Goal: Task Accomplishment & Management: Manage account settings

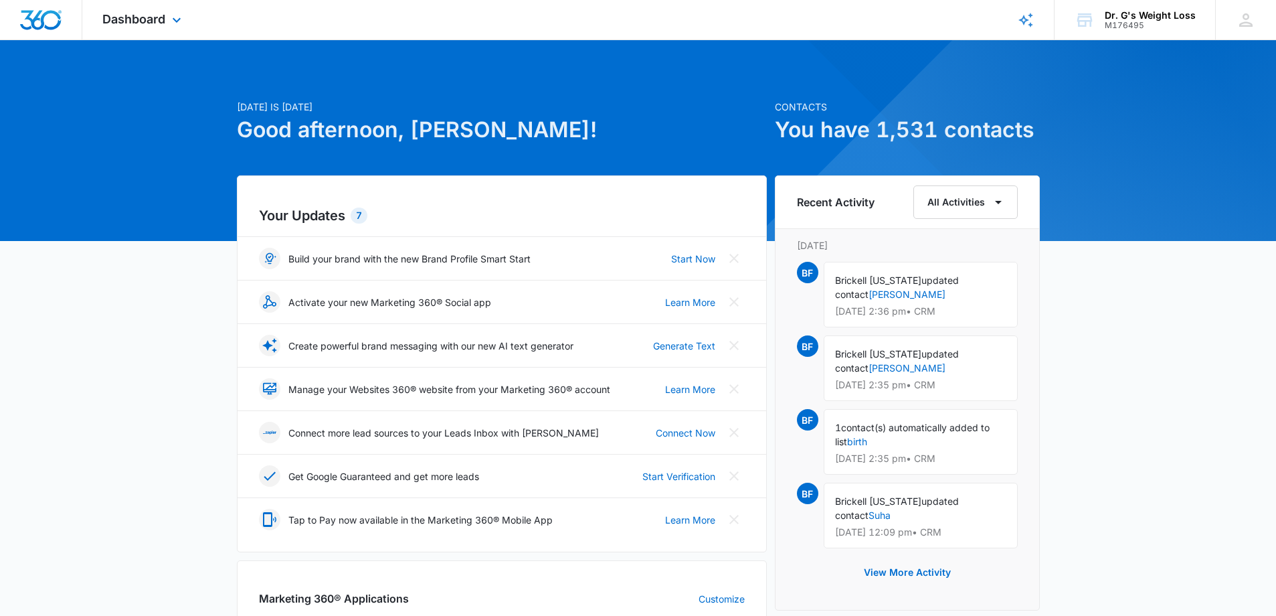
click at [39, 19] on img "Dashboard" at bounding box center [40, 20] width 43 height 20
click at [136, 17] on span "Dashboard" at bounding box center [133, 19] width 63 height 14
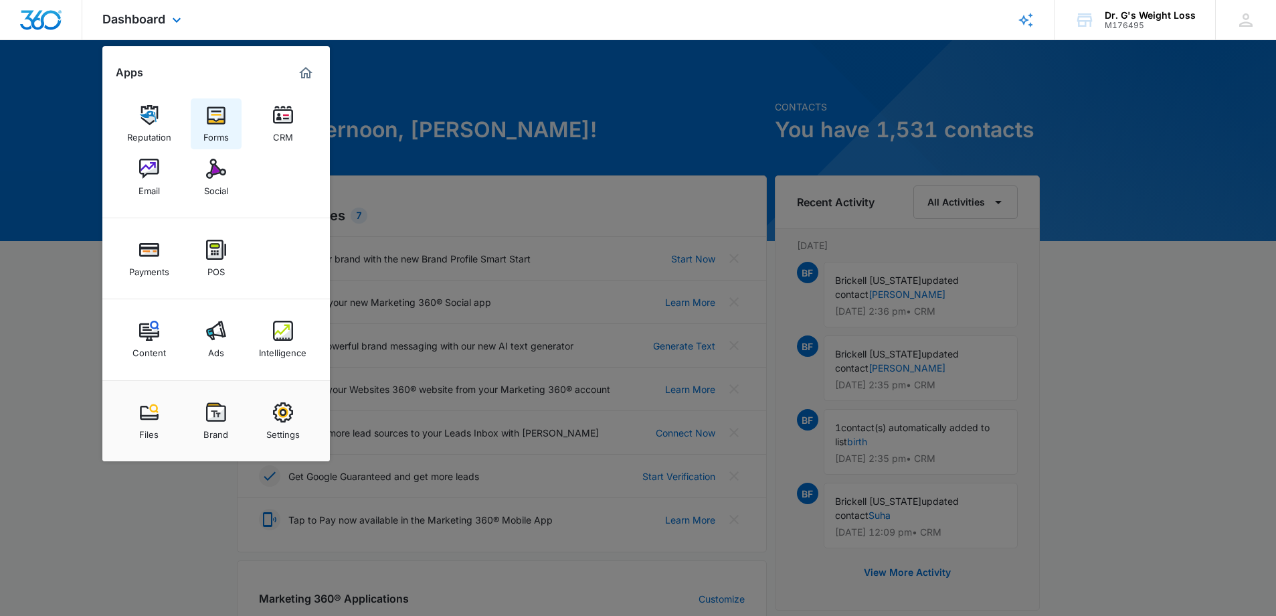
click at [209, 121] on img at bounding box center [216, 115] width 20 height 20
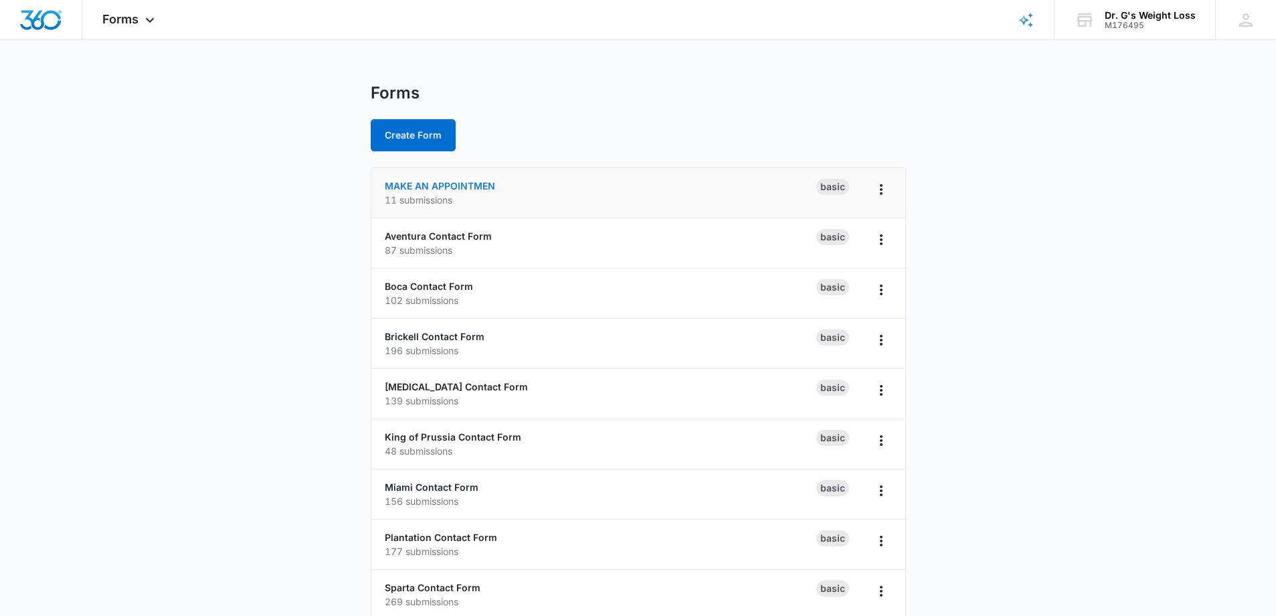
click at [449, 183] on link "MAKE AN APPOINTMEN" at bounding box center [440, 185] width 110 height 11
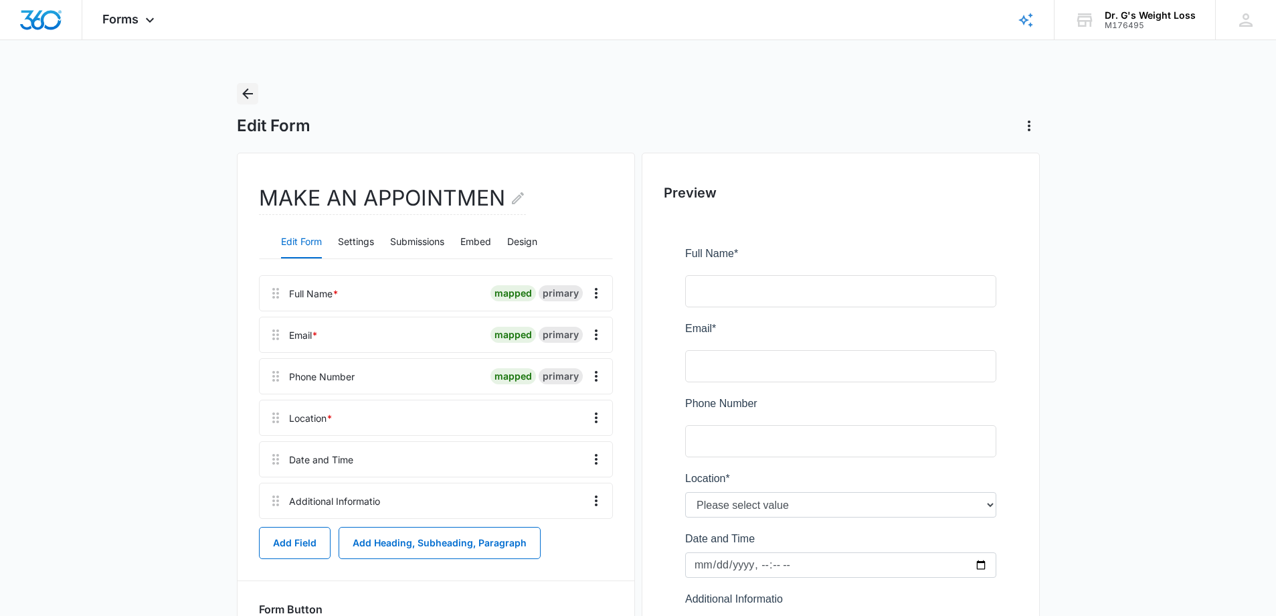
click at [247, 100] on icon "Back" at bounding box center [248, 94] width 16 height 16
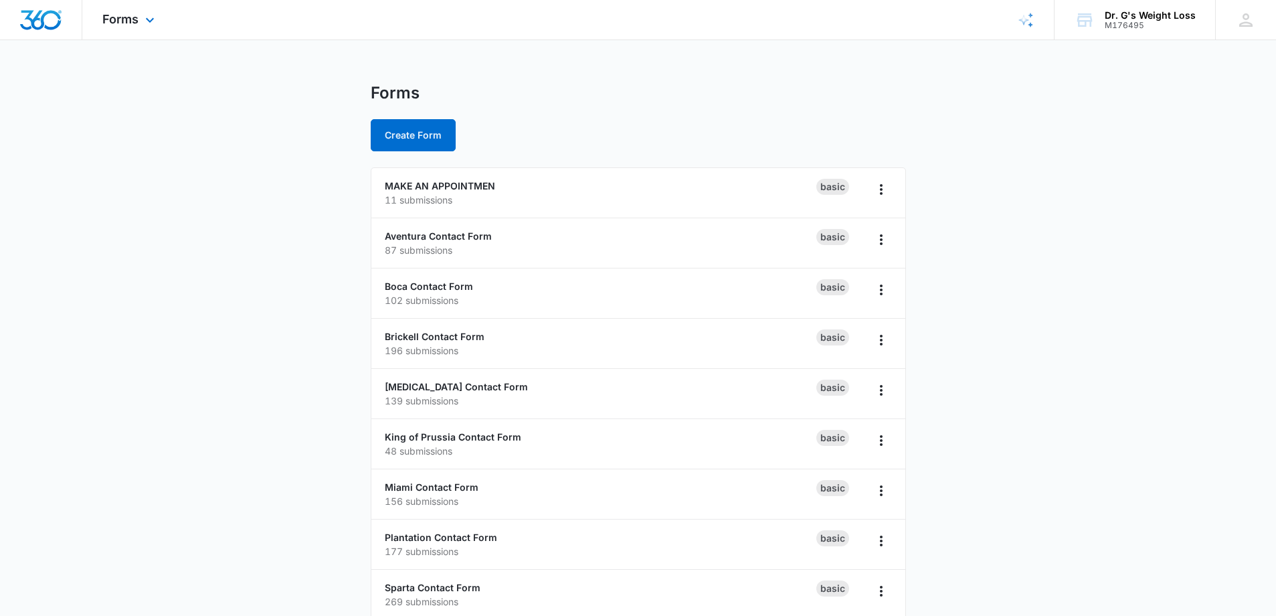
click at [33, 18] on img "Dashboard" at bounding box center [40, 20] width 43 height 20
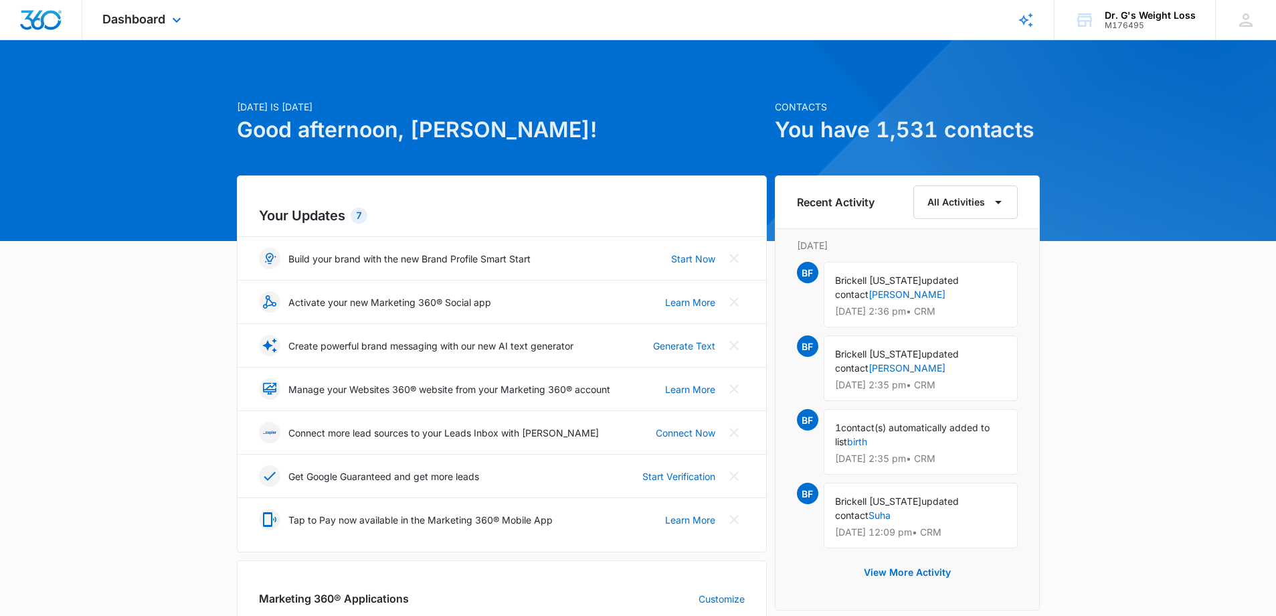
click at [57, 19] on img "Dashboard" at bounding box center [40, 20] width 43 height 20
click at [127, 17] on span "Dashboard" at bounding box center [133, 19] width 63 height 14
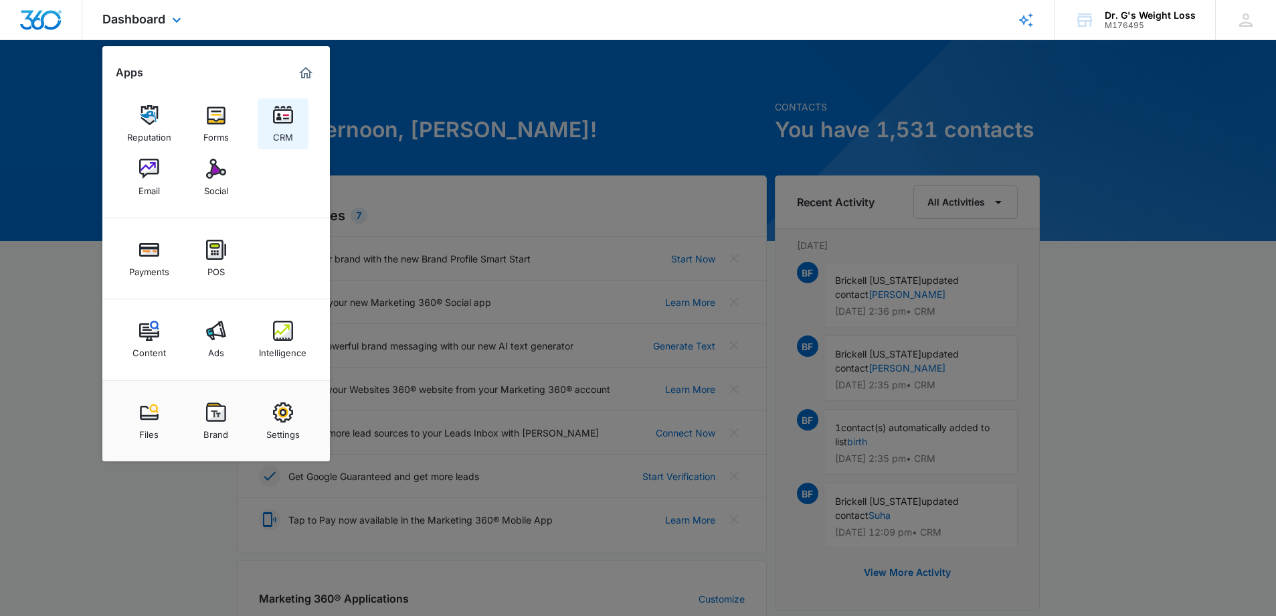
click at [271, 115] on link "CRM" at bounding box center [283, 123] width 51 height 51
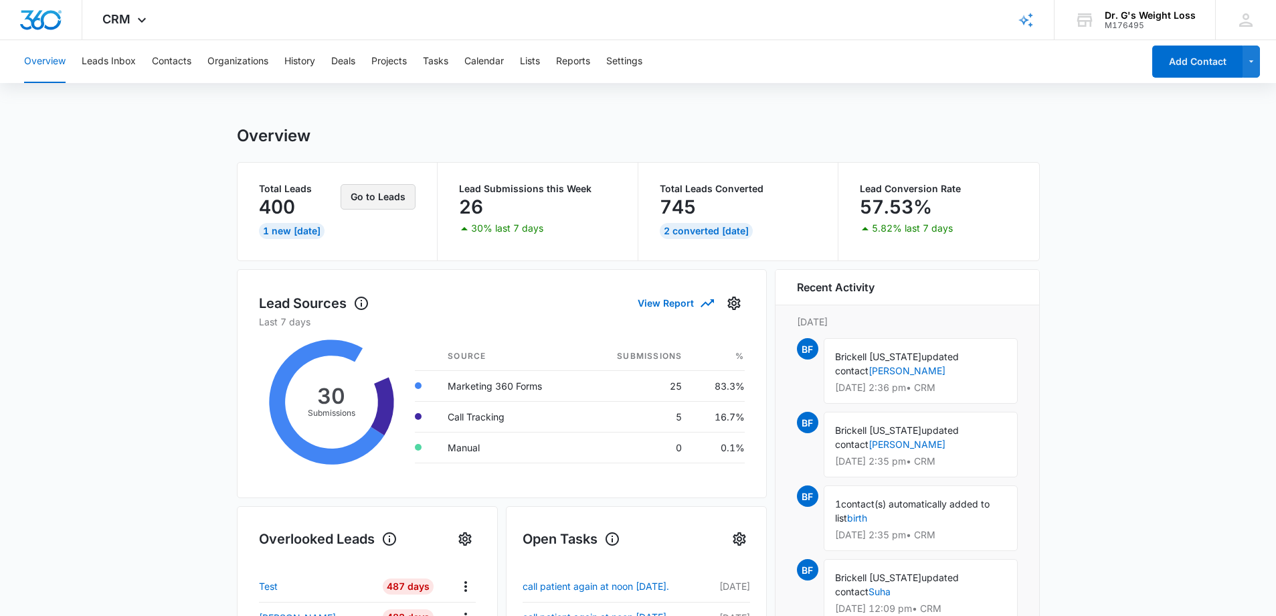
click at [364, 199] on button "Go to Leads" at bounding box center [378, 196] width 75 height 25
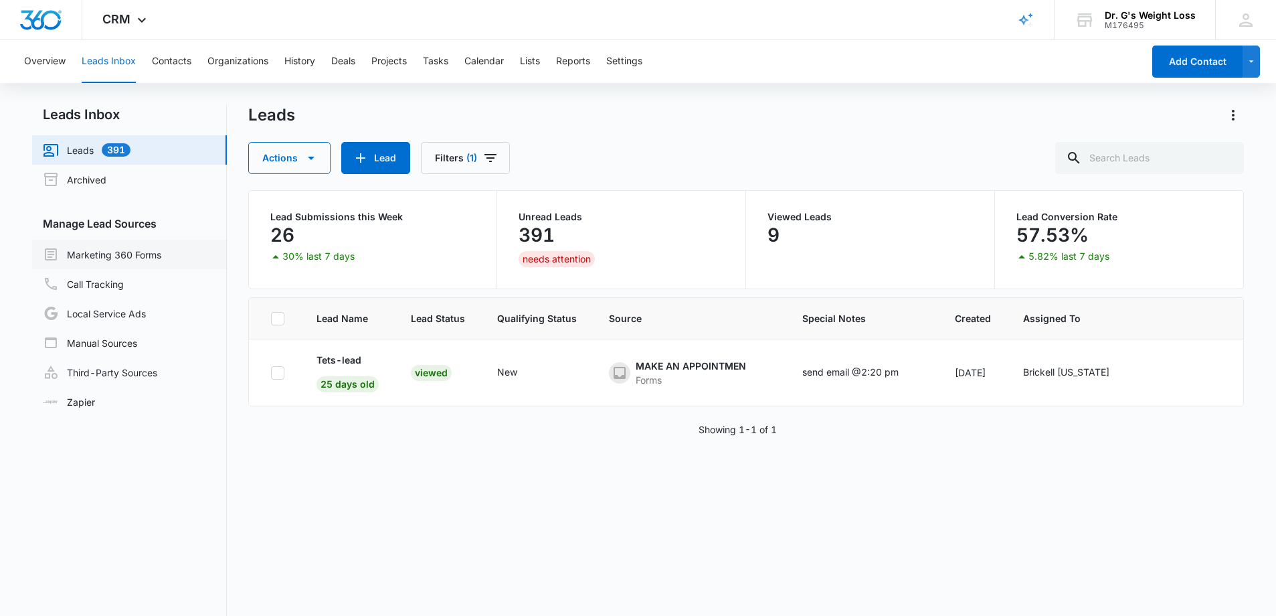
click at [153, 254] on link "Marketing 360 Forms" at bounding box center [102, 254] width 118 height 16
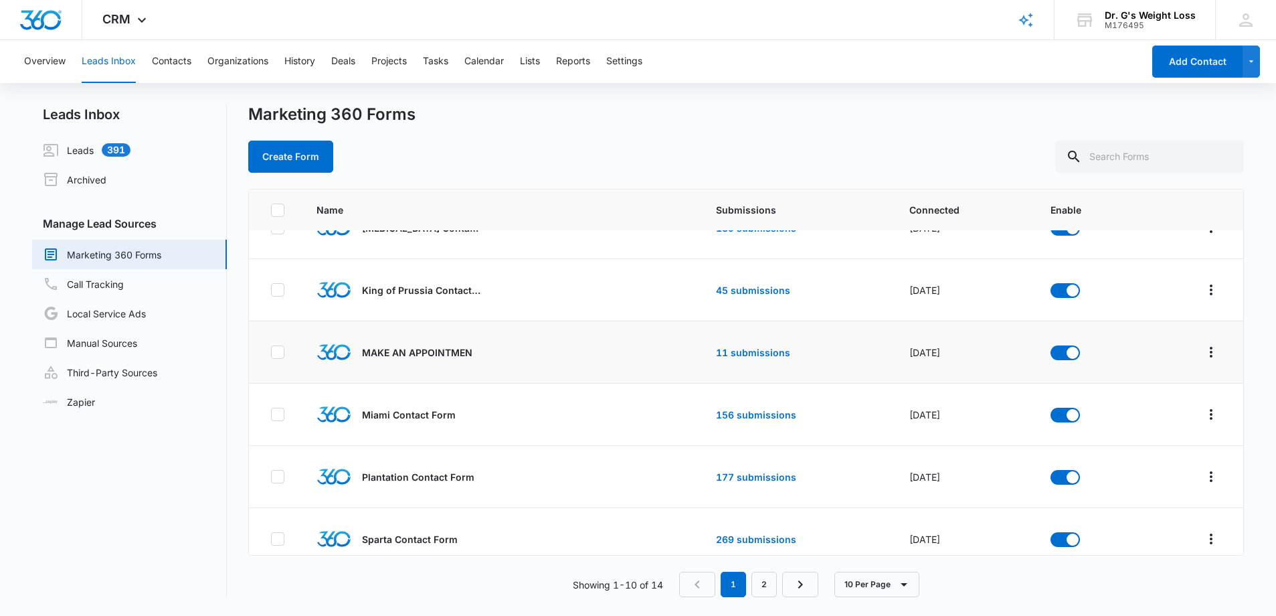
scroll to position [222, 0]
click at [740, 350] on link "11 submissions" at bounding box center [753, 350] width 74 height 11
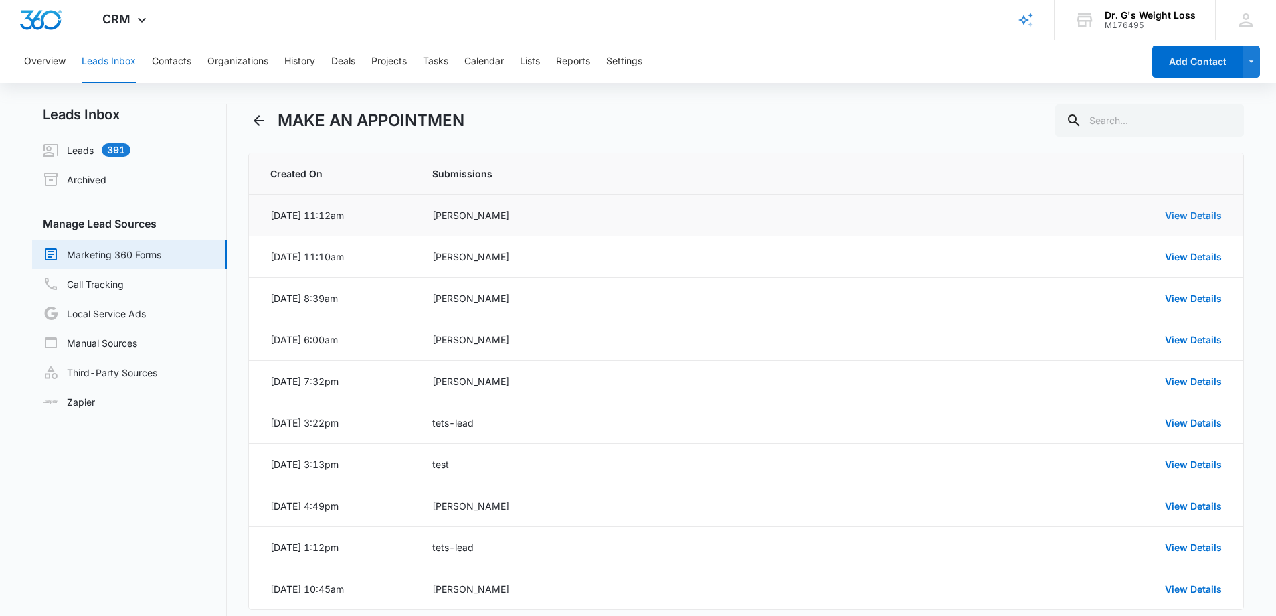
click at [1195, 220] on link "View Details" at bounding box center [1193, 214] width 57 height 11
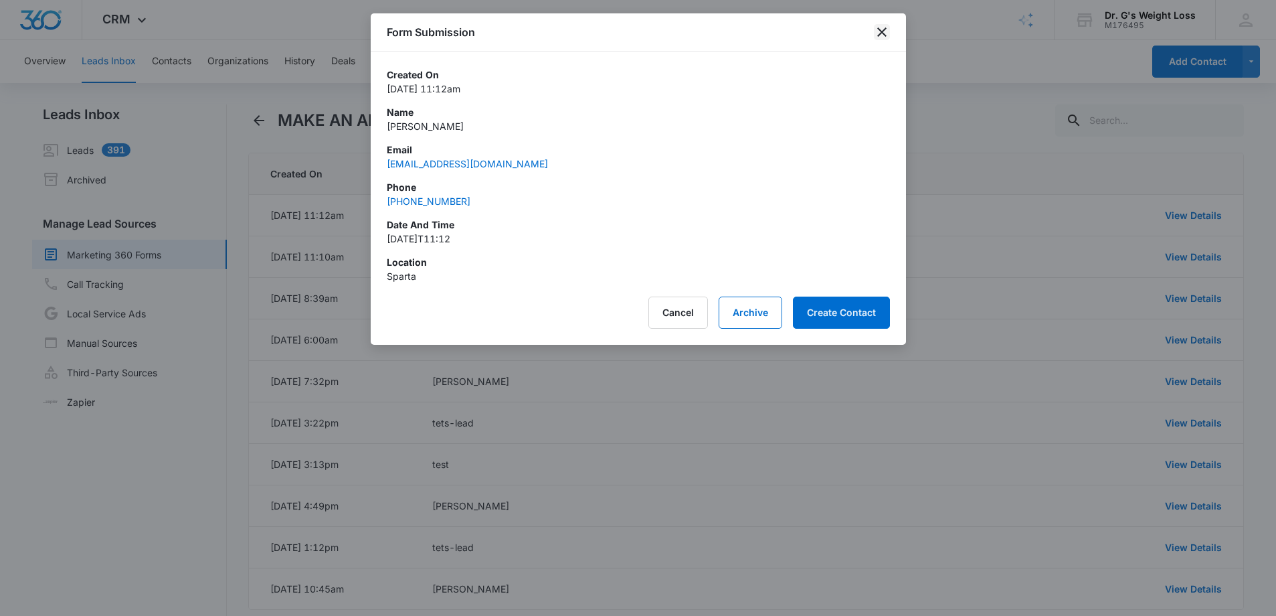
click at [875, 35] on icon "close" at bounding box center [882, 32] width 16 height 16
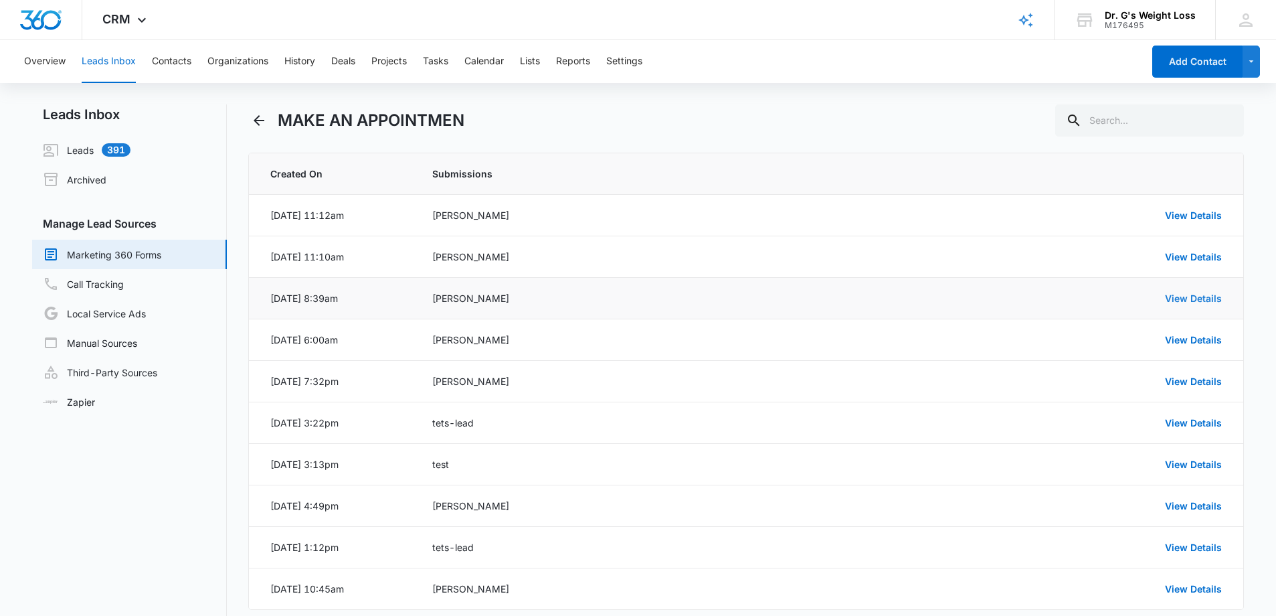
click at [1203, 300] on link "View Details" at bounding box center [1193, 297] width 57 height 11
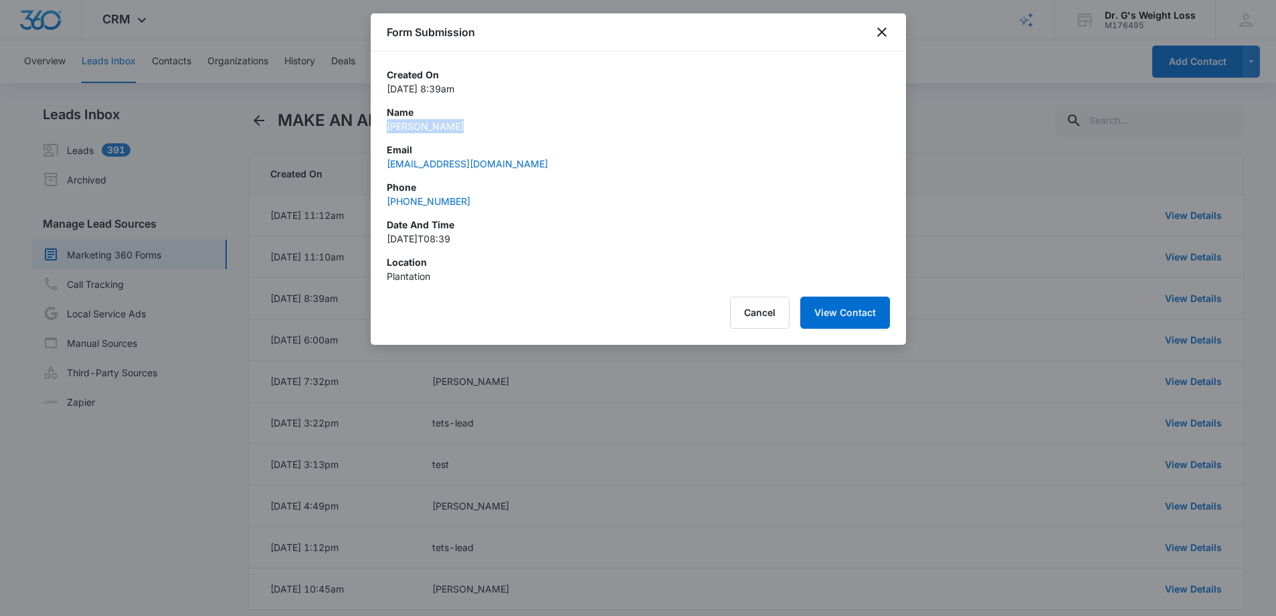
drag, startPoint x: 458, startPoint y: 127, endPoint x: 388, endPoint y: 127, distance: 69.6
click at [388, 127] on p "[PERSON_NAME]" at bounding box center [638, 126] width 503 height 14
copy p "[PERSON_NAME]"
drag, startPoint x: 499, startPoint y: 165, endPoint x: 386, endPoint y: 161, distance: 113.9
click at [386, 161] on div "Created On [DATE] 8:39am Name [PERSON_NAME] Email [EMAIL_ADDRESS][DOMAIN_NAME] …" at bounding box center [638, 168] width 535 height 232
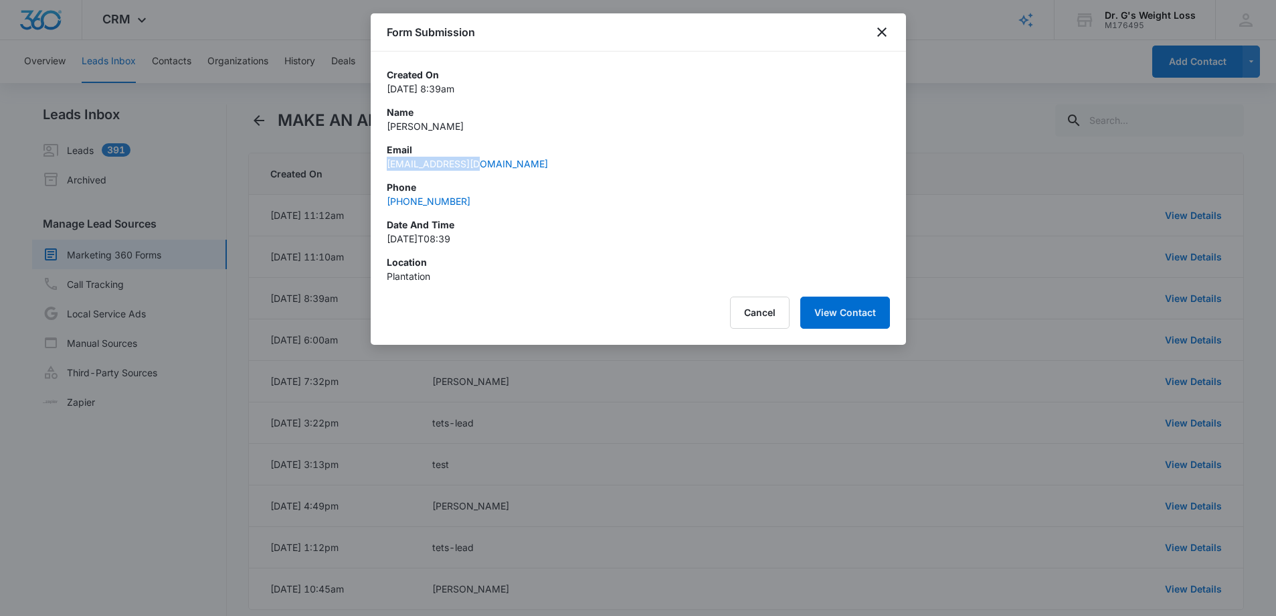
copy link "[EMAIL_ADDRESS][DOMAIN_NAME]"
drag, startPoint x: 439, startPoint y: 276, endPoint x: 386, endPoint y: 272, distance: 53.7
click at [383, 272] on div "Created On [DATE] 8:39am Name [PERSON_NAME] Email [EMAIL_ADDRESS][DOMAIN_NAME] …" at bounding box center [638, 168] width 535 height 232
click at [534, 225] on p "Date and Time" at bounding box center [638, 225] width 503 height 14
drag, startPoint x: 400, startPoint y: 276, endPoint x: 380, endPoint y: 274, distance: 20.8
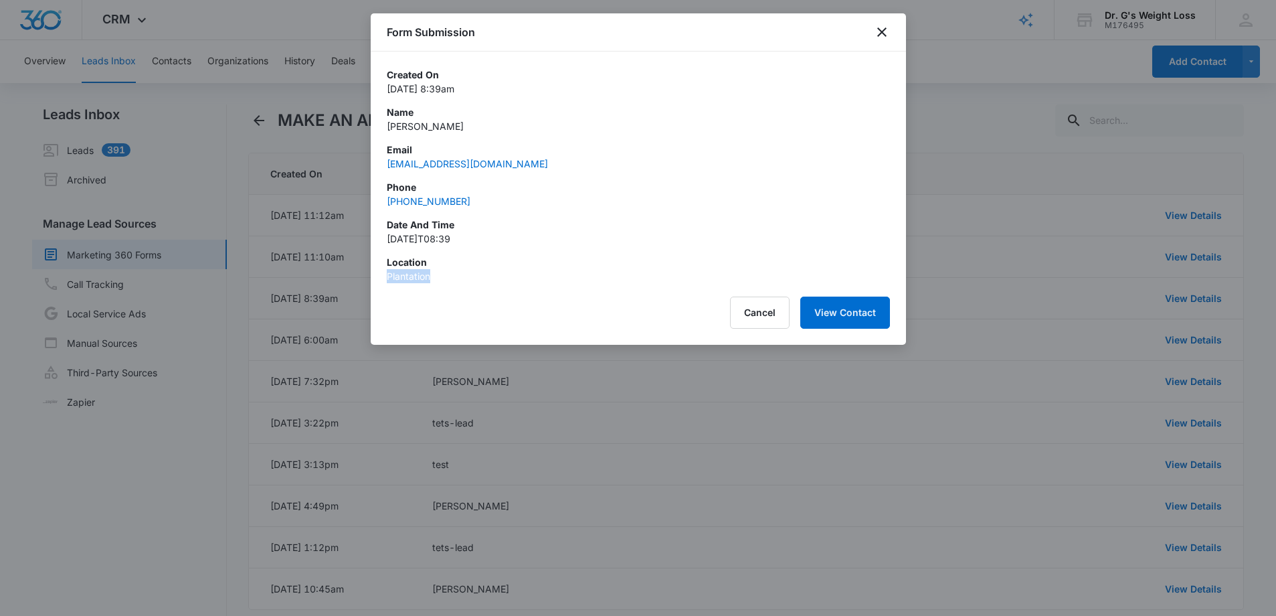
click at [373, 274] on div "Created On [DATE] 8:39am Name [PERSON_NAME] Email [EMAIL_ADDRESS][DOMAIN_NAME] …" at bounding box center [638, 168] width 535 height 232
copy p "Plantation"
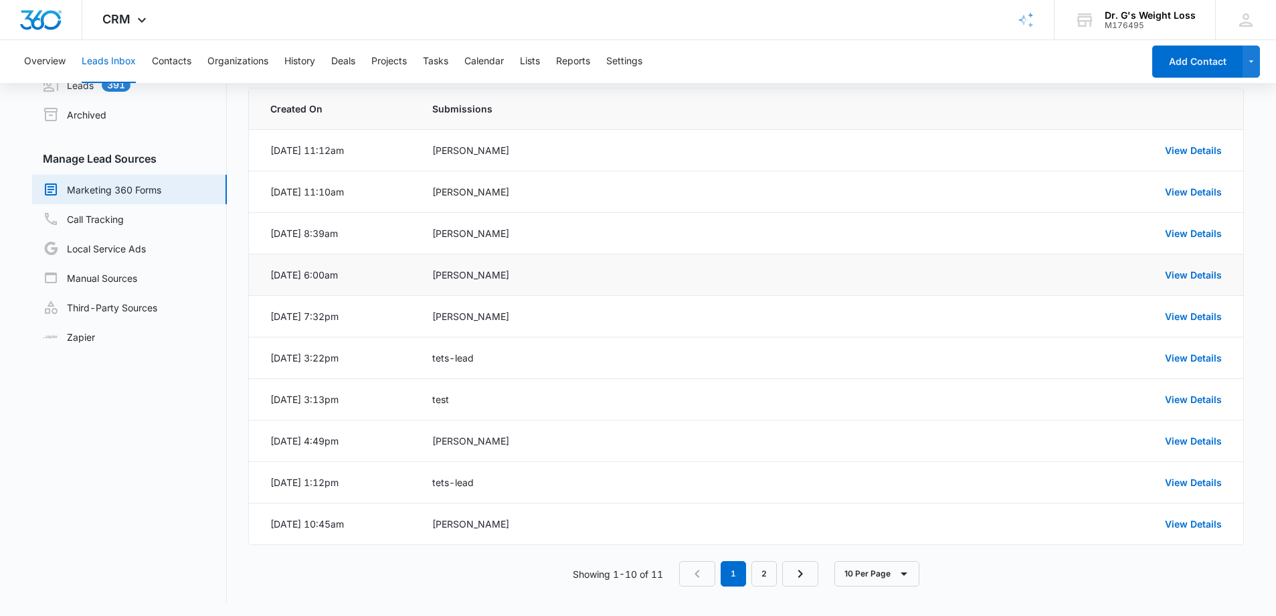
scroll to position [66, 0]
click at [1187, 269] on link "View Details" at bounding box center [1193, 273] width 57 height 11
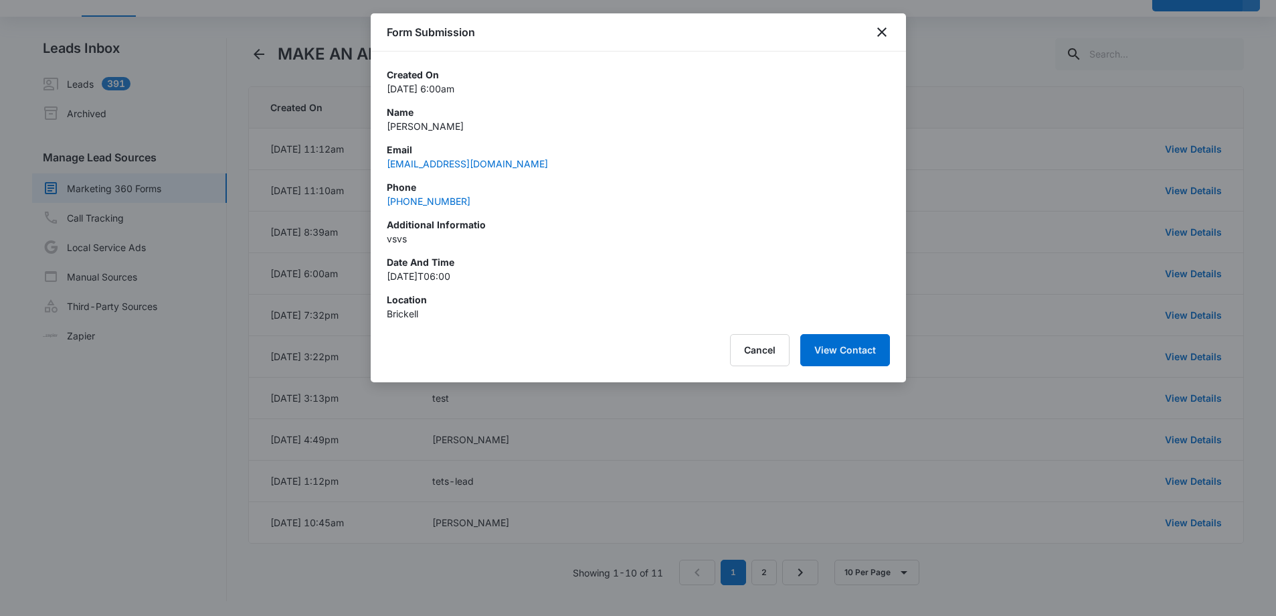
click at [952, 112] on div at bounding box center [638, 308] width 1276 height 616
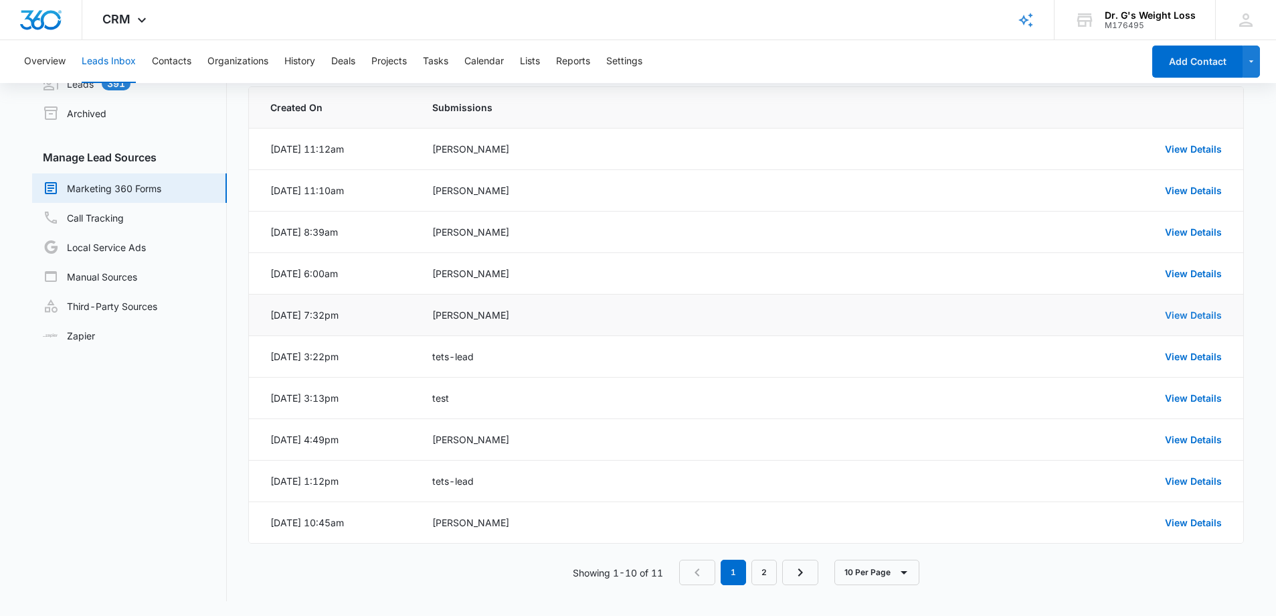
click at [1189, 317] on link "View Details" at bounding box center [1193, 314] width 57 height 11
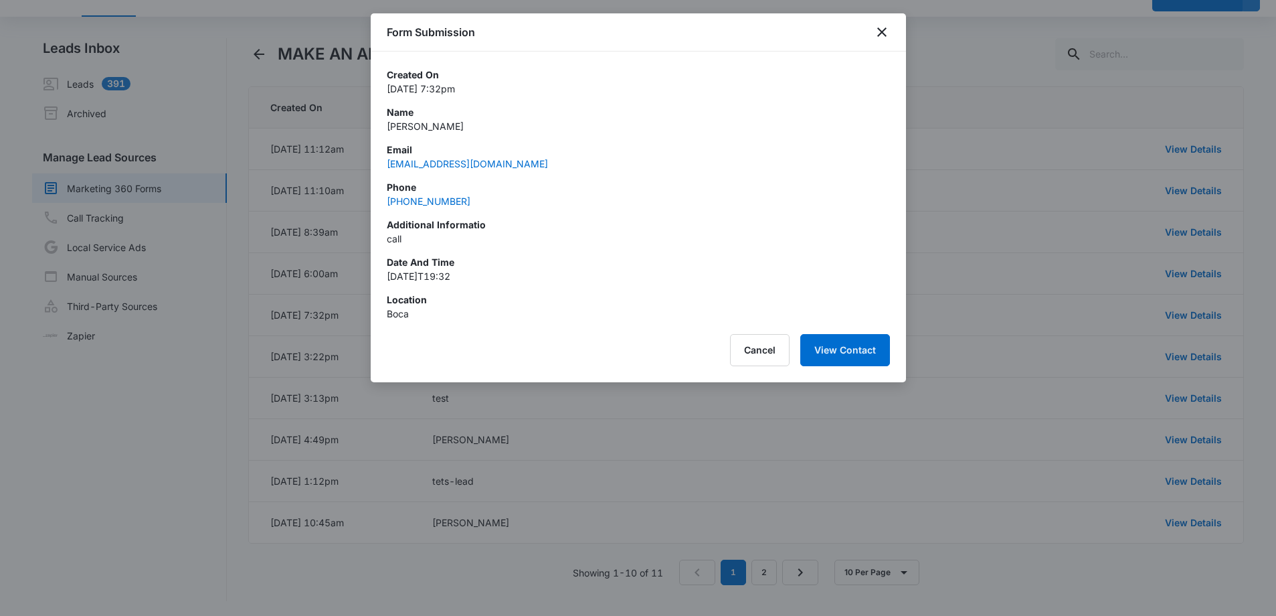
drag, startPoint x: 452, startPoint y: 129, endPoint x: 460, endPoint y: 124, distance: 9.0
click at [388, 124] on p "[PERSON_NAME]" at bounding box center [638, 126] width 503 height 14
drag, startPoint x: 460, startPoint y: 124, endPoint x: 383, endPoint y: 126, distance: 77.0
click at [384, 125] on div "Created On [DATE] 7:32pm Name [PERSON_NAME] Email [EMAIL_ADDRESS][DOMAIN_NAME] …" at bounding box center [638, 186] width 535 height 269
copy p "[PERSON_NAME]"
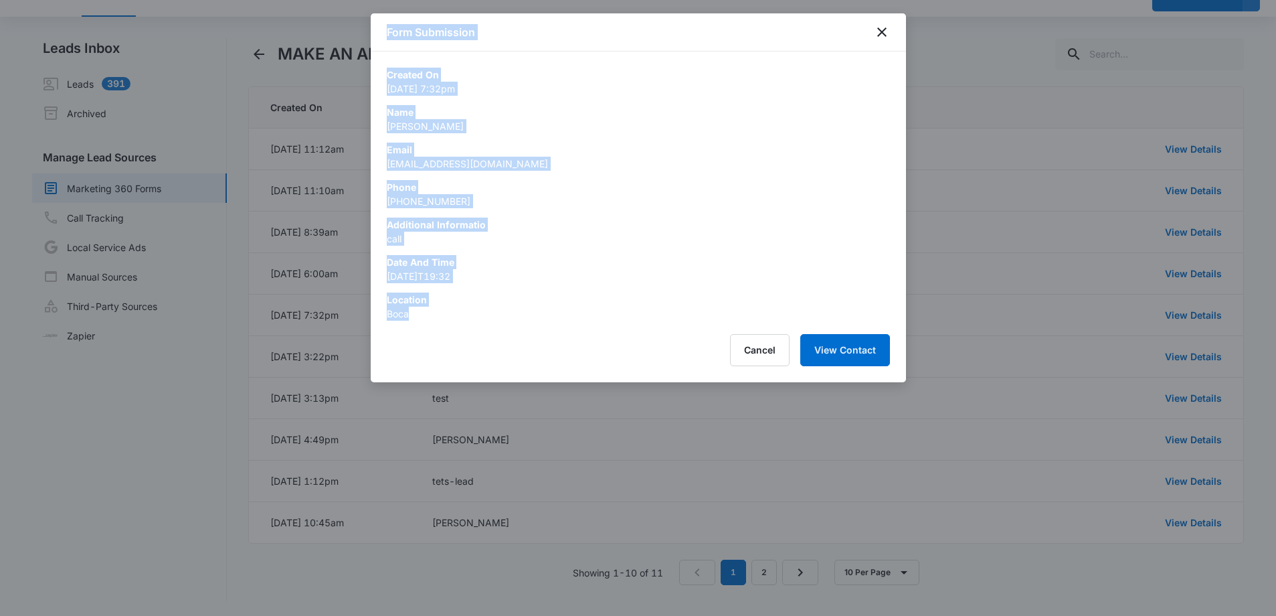
drag, startPoint x: 412, startPoint y: 313, endPoint x: 358, endPoint y: 310, distance: 53.6
click at [358, 310] on body "CRM Apps Reputation Forms CRM Email Social Payments POS Content Ads Intelligenc…" at bounding box center [638, 275] width 1276 height 683
click at [411, 317] on p "Boca" at bounding box center [638, 314] width 503 height 14
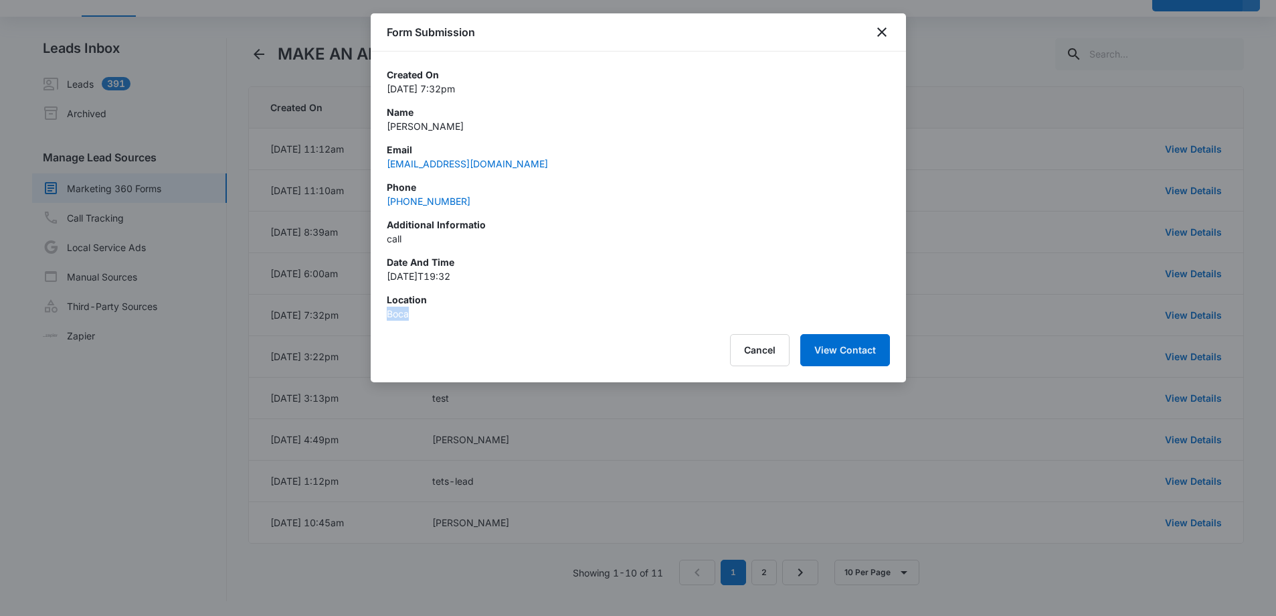
drag, startPoint x: 414, startPoint y: 315, endPoint x: 422, endPoint y: 315, distance: 8.1
click at [387, 315] on p "Boca" at bounding box center [638, 314] width 503 height 14
copy p "Boca"
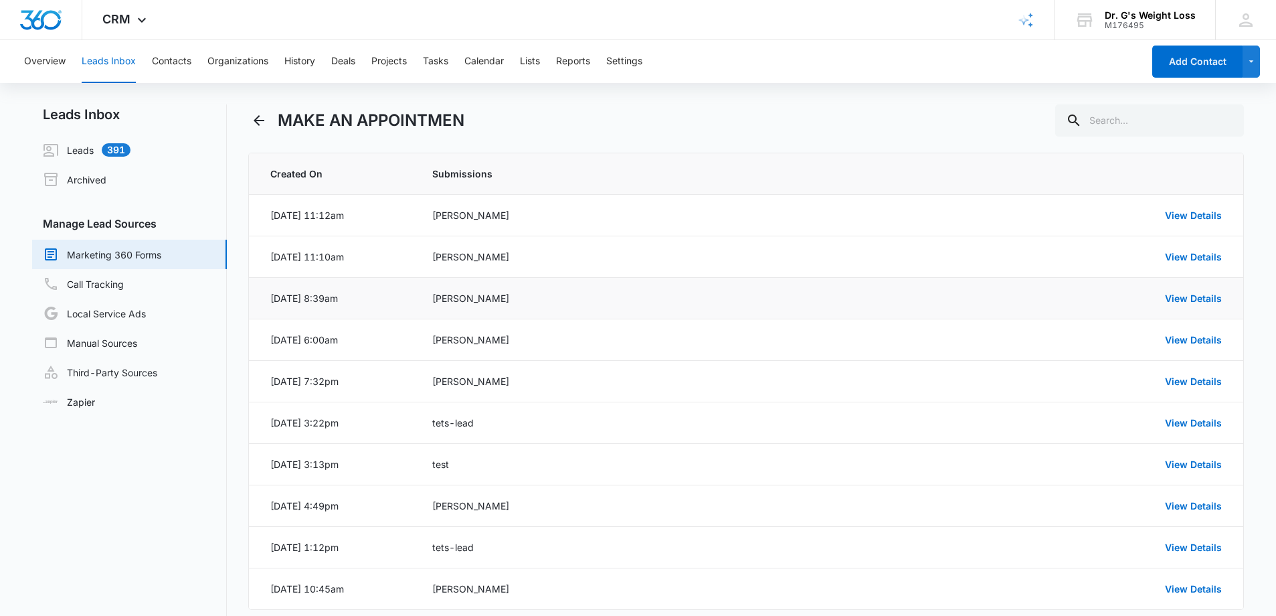
scroll to position [0, 0]
click at [1194, 302] on link "View Details" at bounding box center [1193, 297] width 57 height 11
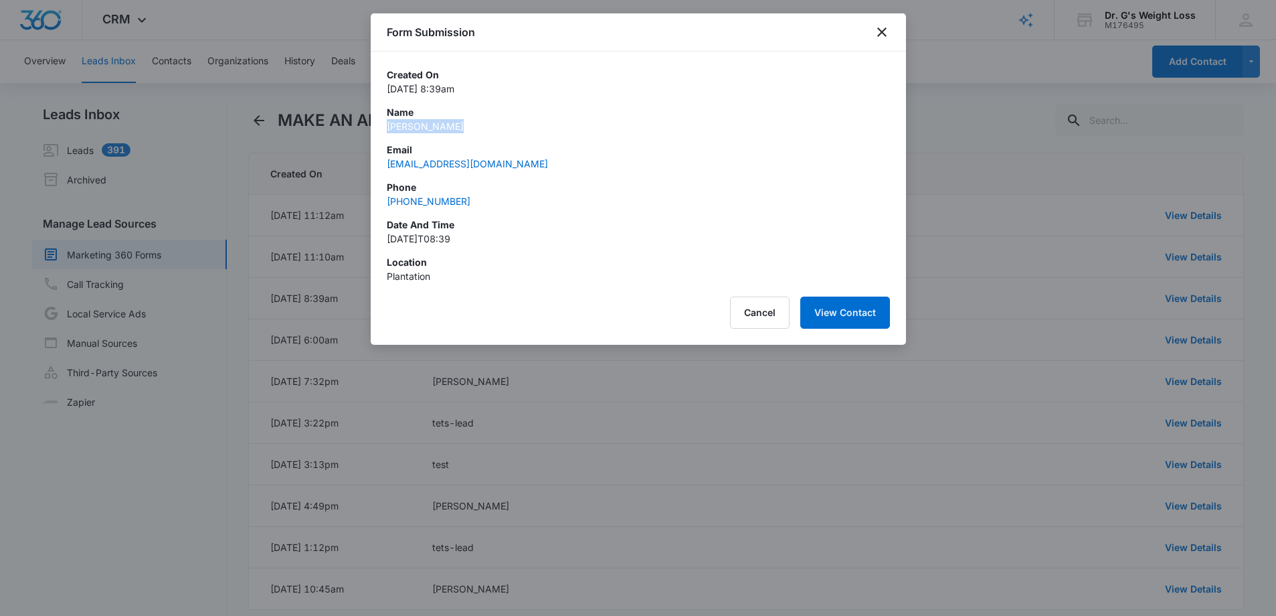
drag, startPoint x: 461, startPoint y: 127, endPoint x: 404, endPoint y: 120, distance: 57.9
click at [390, 124] on p "[PERSON_NAME]" at bounding box center [638, 126] width 503 height 14
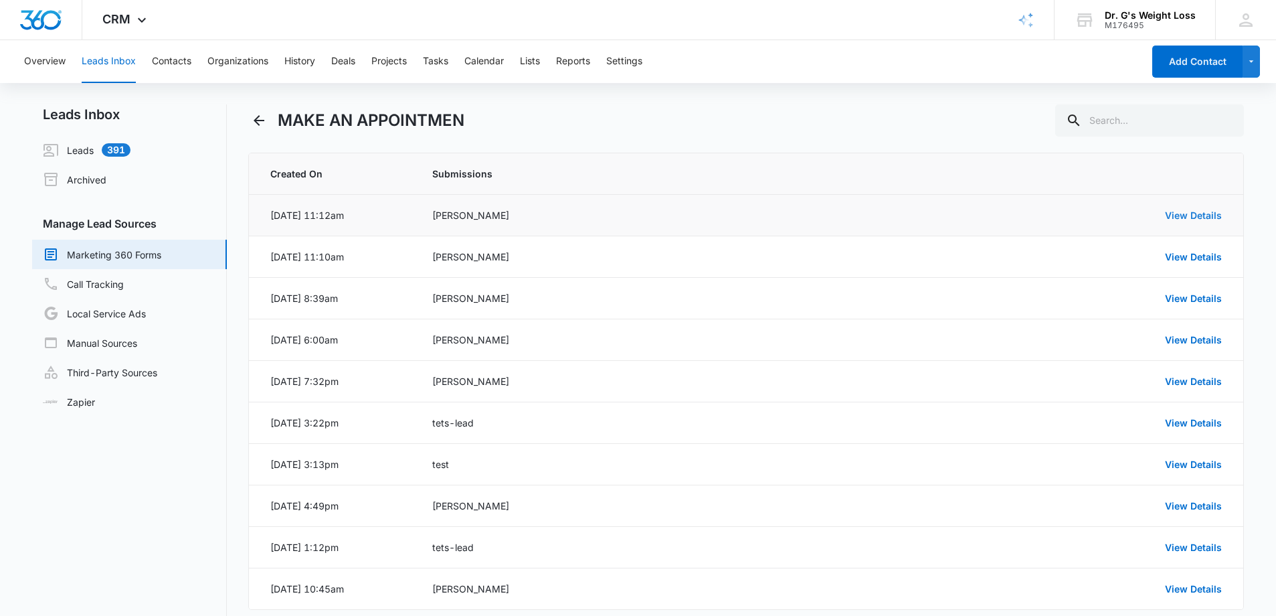
click at [1183, 213] on link "View Details" at bounding box center [1193, 214] width 57 height 11
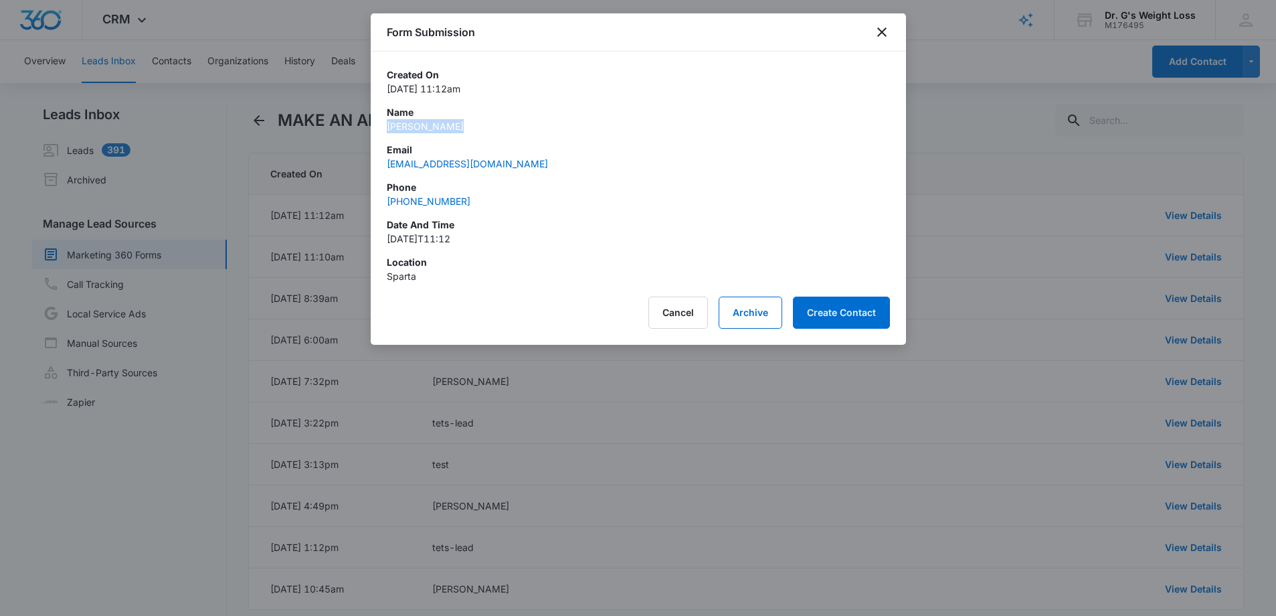
drag, startPoint x: 464, startPoint y: 127, endPoint x: 677, endPoint y: 105, distance: 214.0
click at [383, 127] on div "Created On [DATE] 11:12am Name [PERSON_NAME] Email [EMAIL_ADDRESS][DOMAIN_NAME]…" at bounding box center [638, 168] width 535 height 232
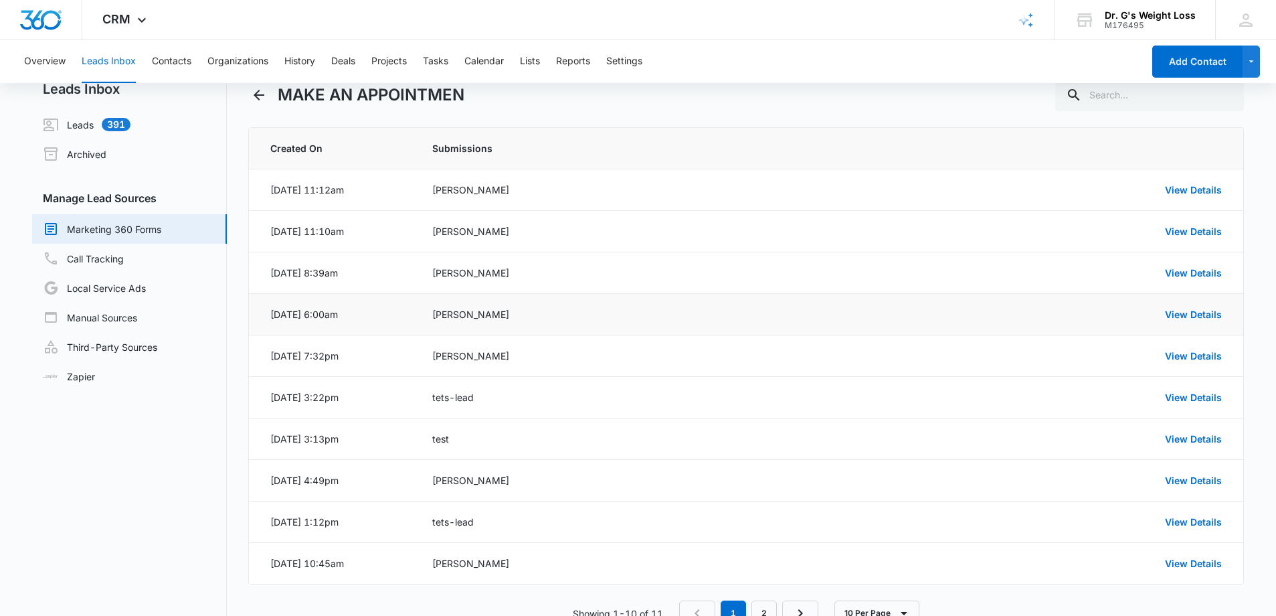
scroll to position [44, 0]
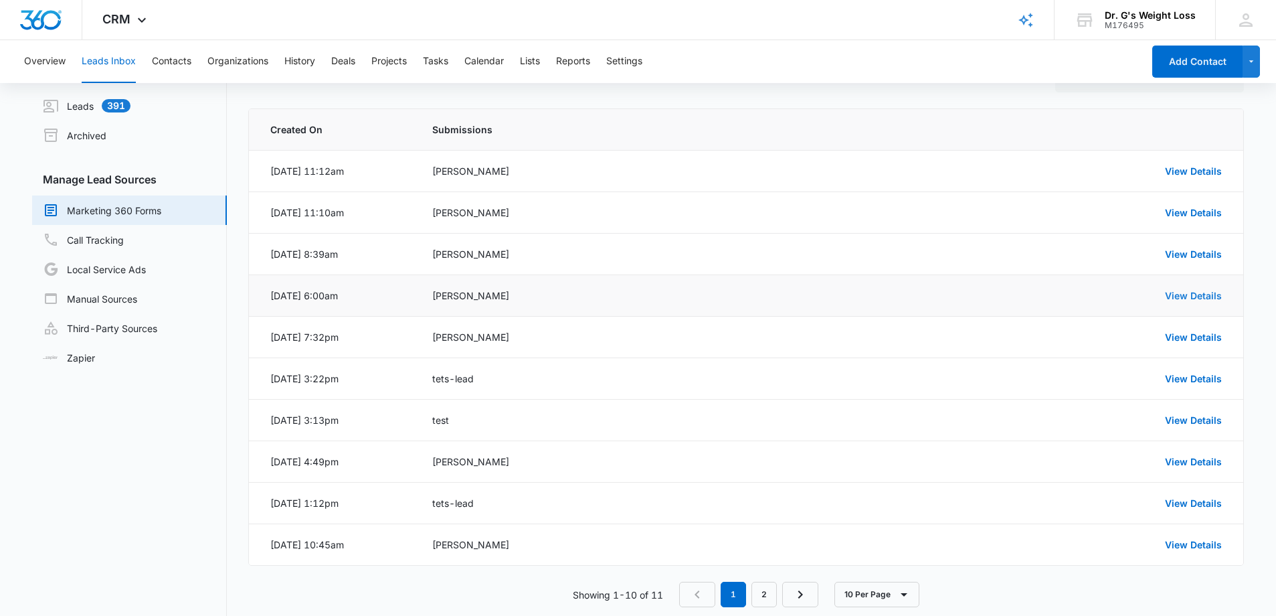
click at [1220, 295] on link "View Details" at bounding box center [1193, 295] width 57 height 11
click at [1196, 333] on link "View Details" at bounding box center [1193, 336] width 57 height 11
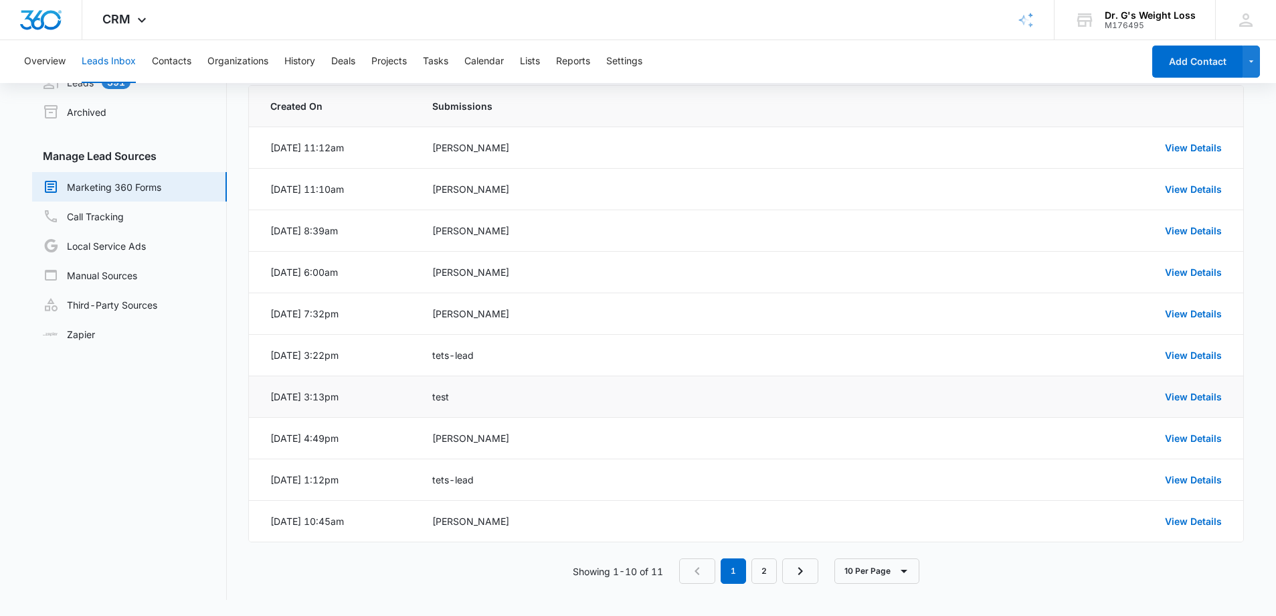
scroll to position [68, 0]
click at [1197, 442] on link "View Details" at bounding box center [1193, 437] width 57 height 11
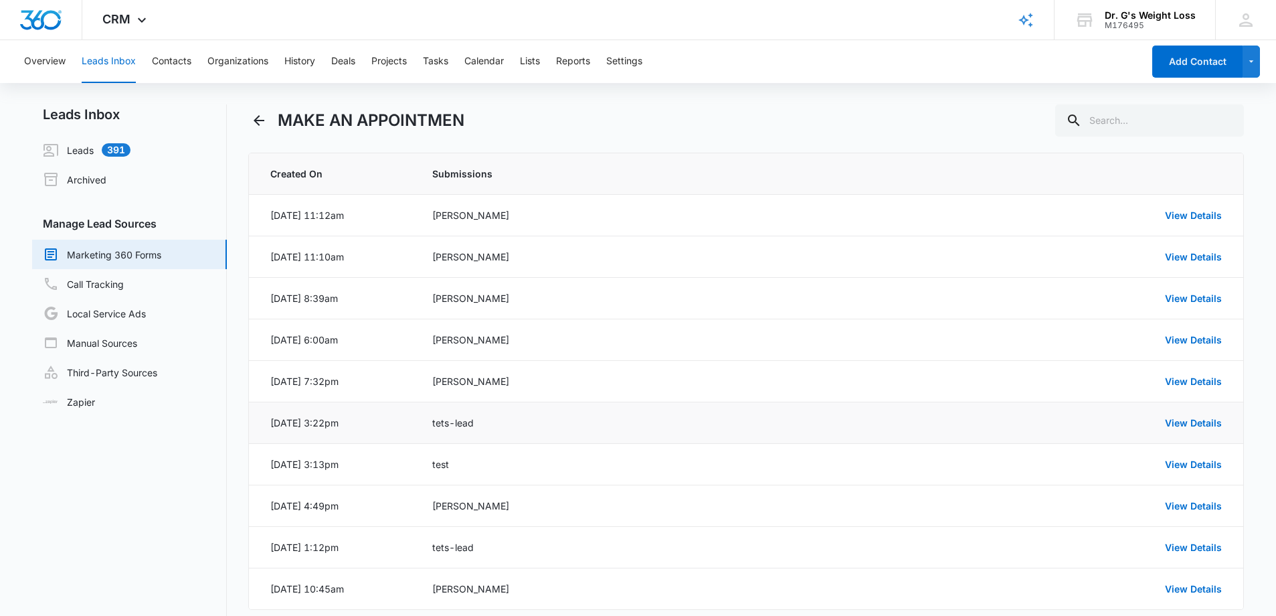
scroll to position [0, 0]
click at [566, 224] on td "[PERSON_NAME]" at bounding box center [638, 215] width 444 height 41
click at [1204, 216] on link "View Details" at bounding box center [1193, 214] width 57 height 11
click at [1190, 340] on link "View Details" at bounding box center [1193, 339] width 57 height 11
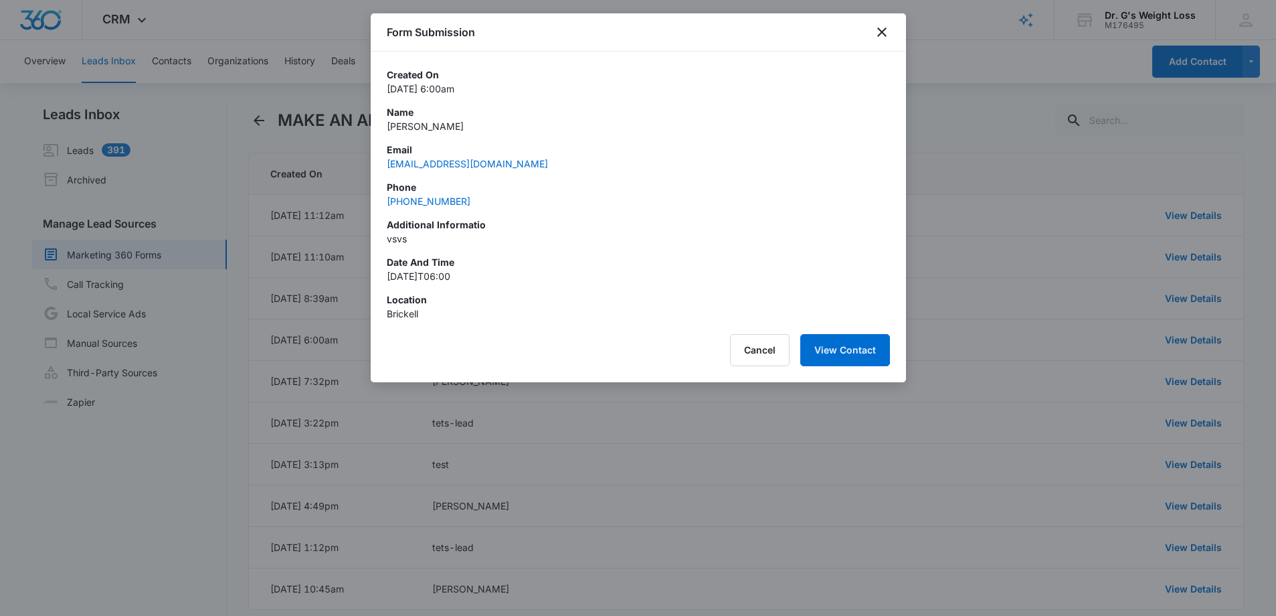
click at [1070, 176] on div at bounding box center [638, 308] width 1276 height 616
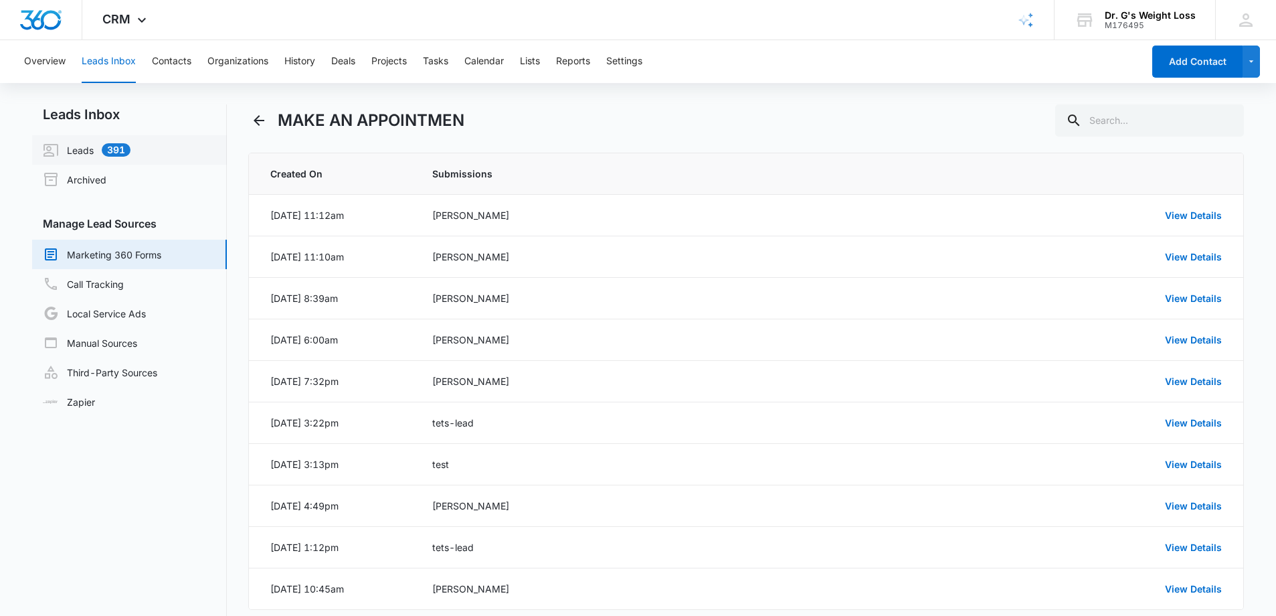
click at [99, 151] on link "Leads 391" at bounding box center [87, 150] width 88 height 16
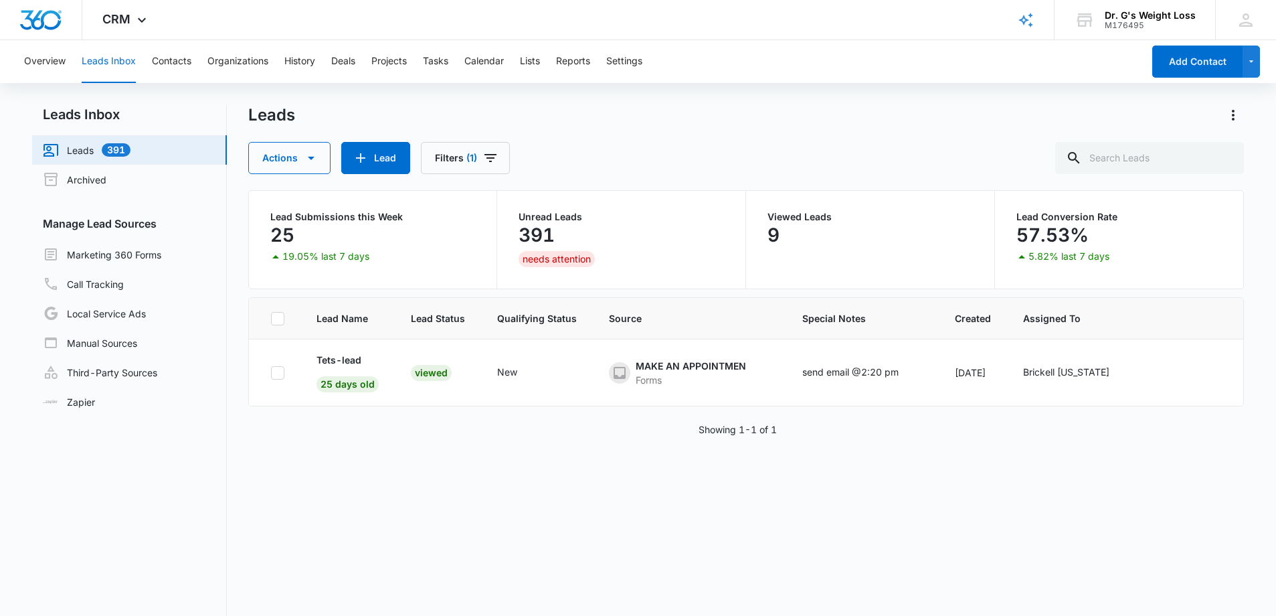
click at [67, 62] on div "Overview Leads Inbox Contacts Organizations History Deals Projects Tasks Calend…" at bounding box center [579, 61] width 1127 height 43
click at [62, 64] on button "Overview" at bounding box center [44, 61] width 41 height 43
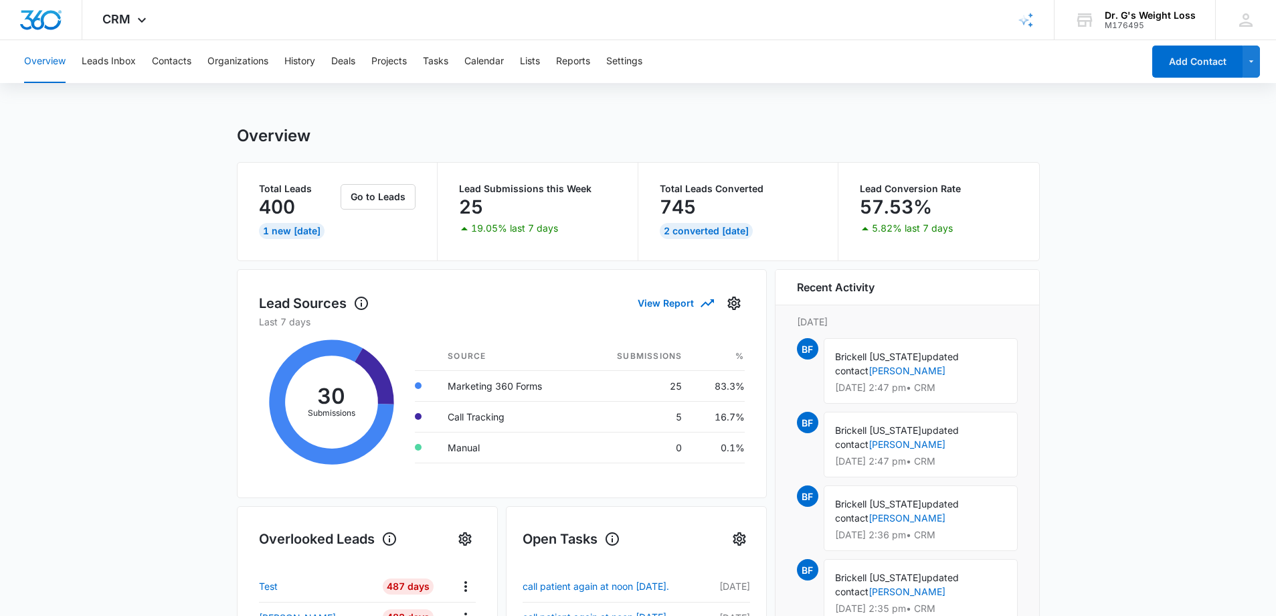
click at [293, 234] on div "1 New [DATE]" at bounding box center [292, 231] width 66 height 16
click at [388, 201] on button "Go to Leads" at bounding box center [378, 196] width 75 height 25
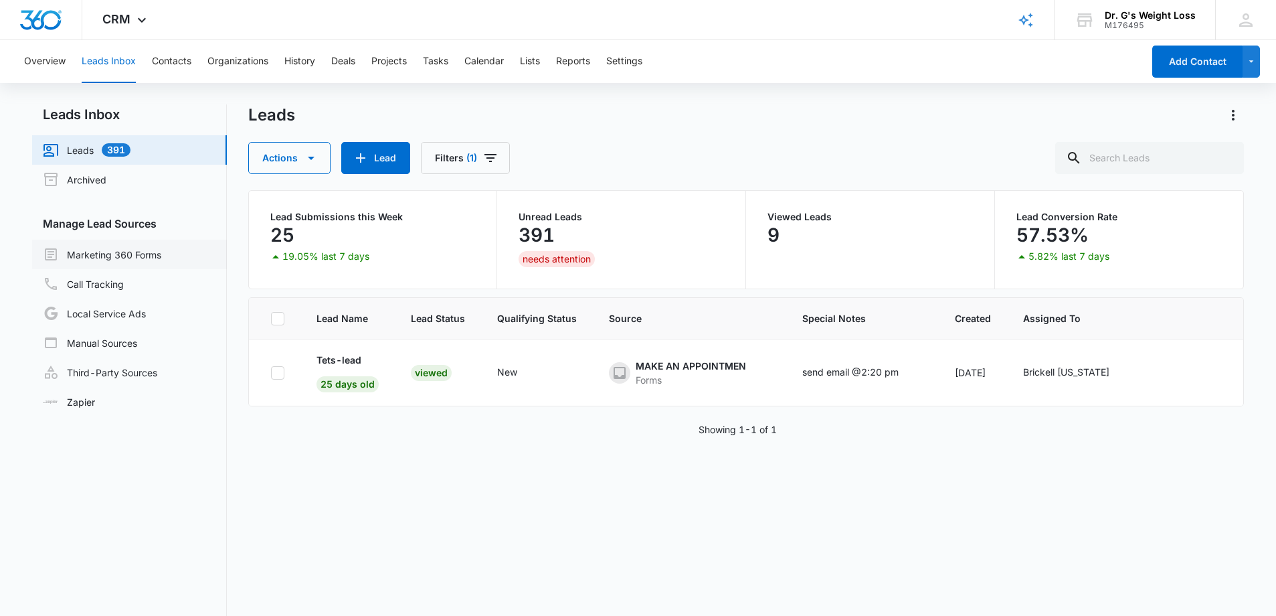
click at [112, 255] on link "Marketing 360 Forms" at bounding box center [102, 254] width 118 height 16
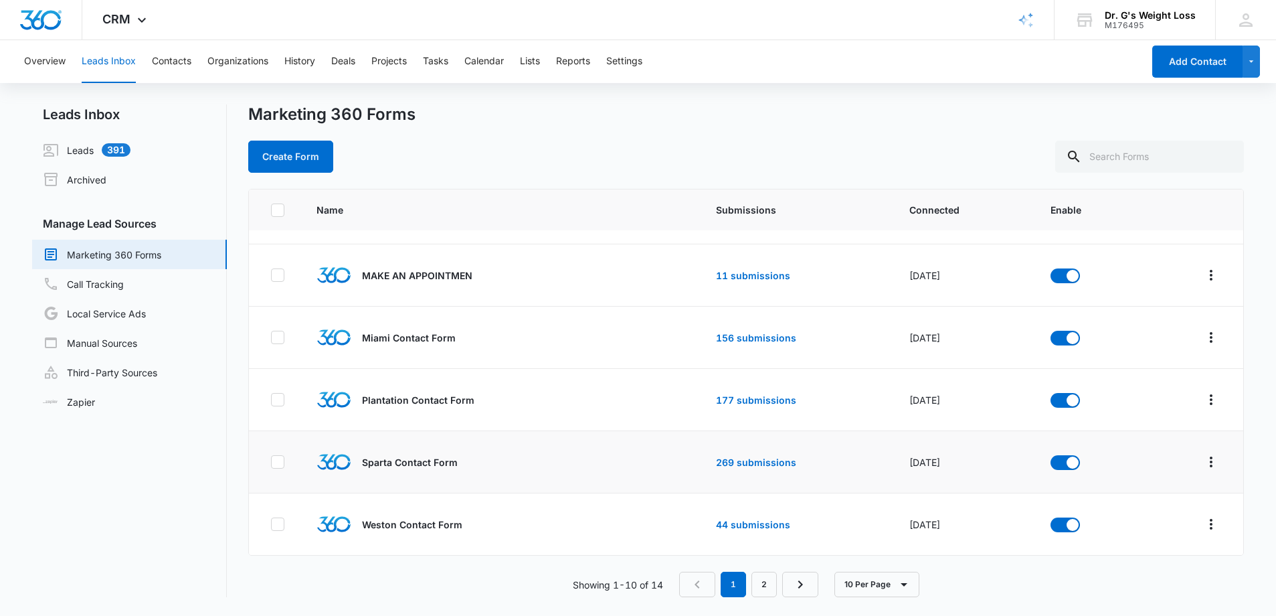
scroll to position [298, 0]
click at [748, 465] on link "269 submissions" at bounding box center [756, 461] width 80 height 11
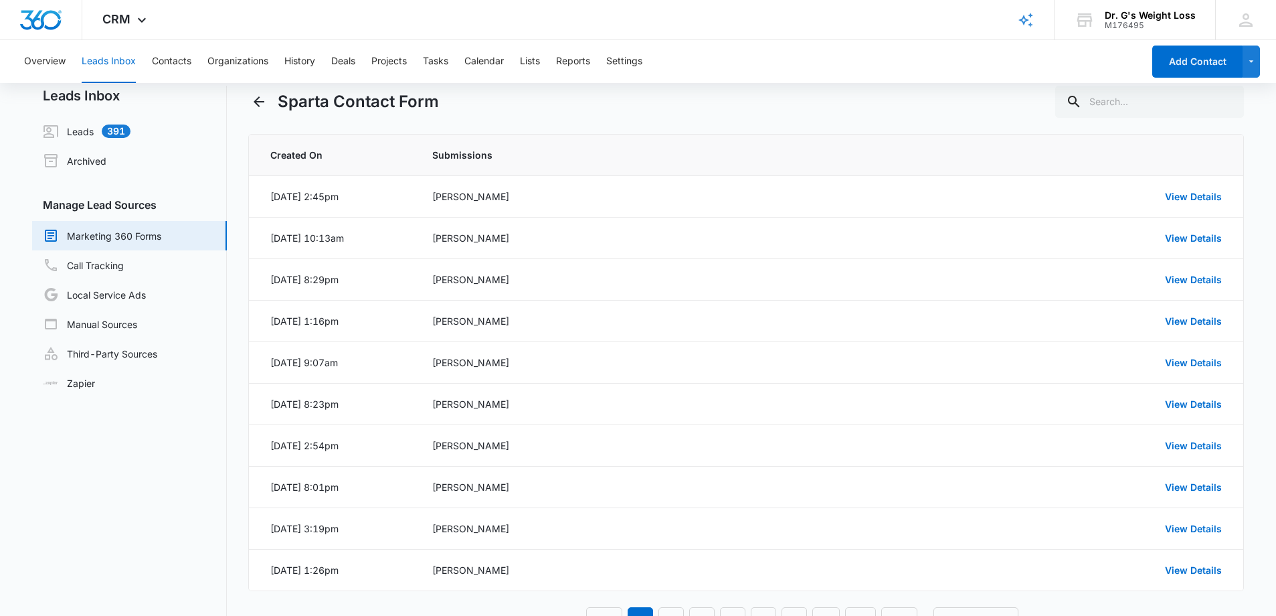
scroll to position [27, 0]
